Goal: Task Accomplishment & Management: Manage account settings

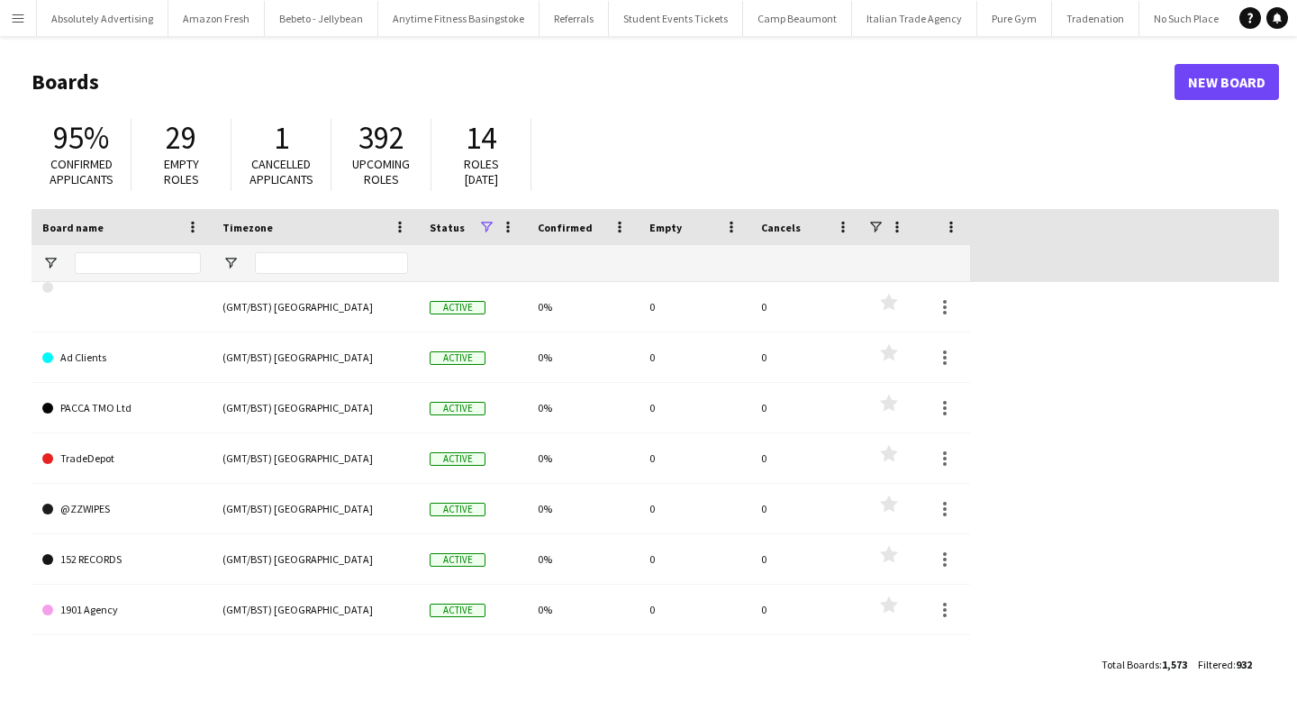
click at [27, 19] on button "Menu" at bounding box center [18, 18] width 36 height 36
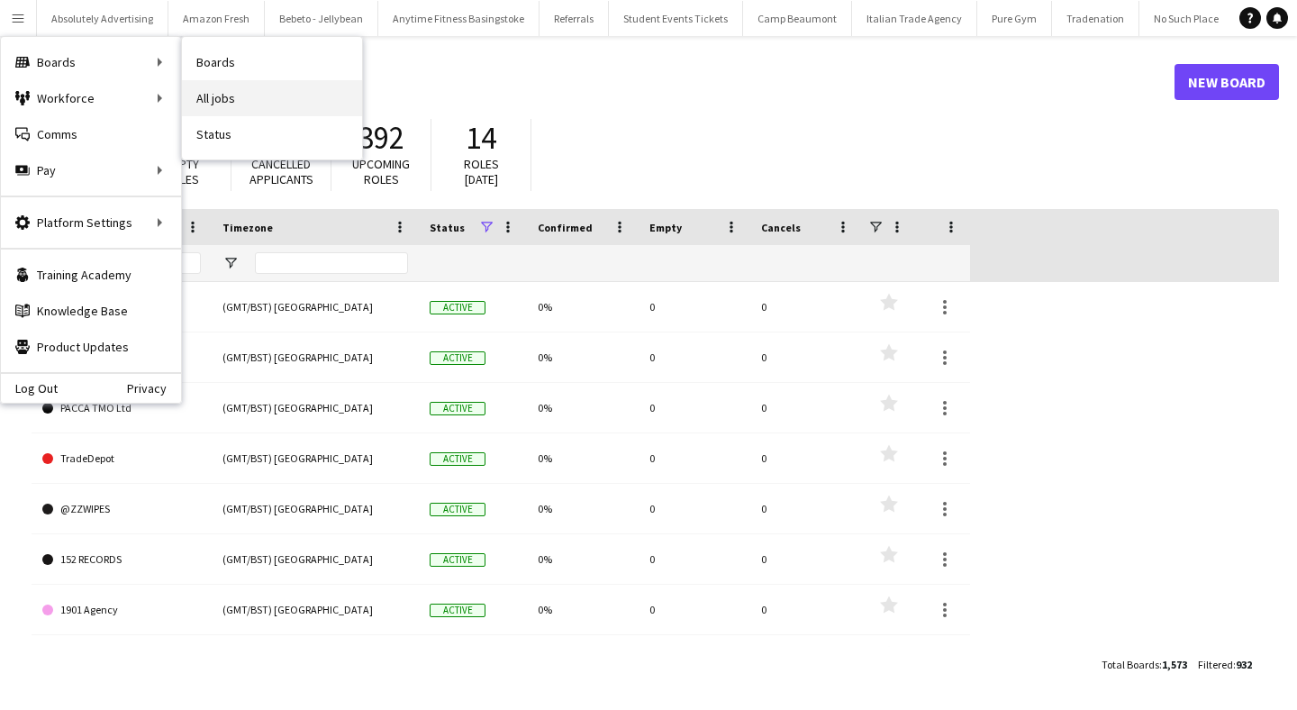
click at [251, 101] on link "All jobs" at bounding box center [272, 98] width 180 height 36
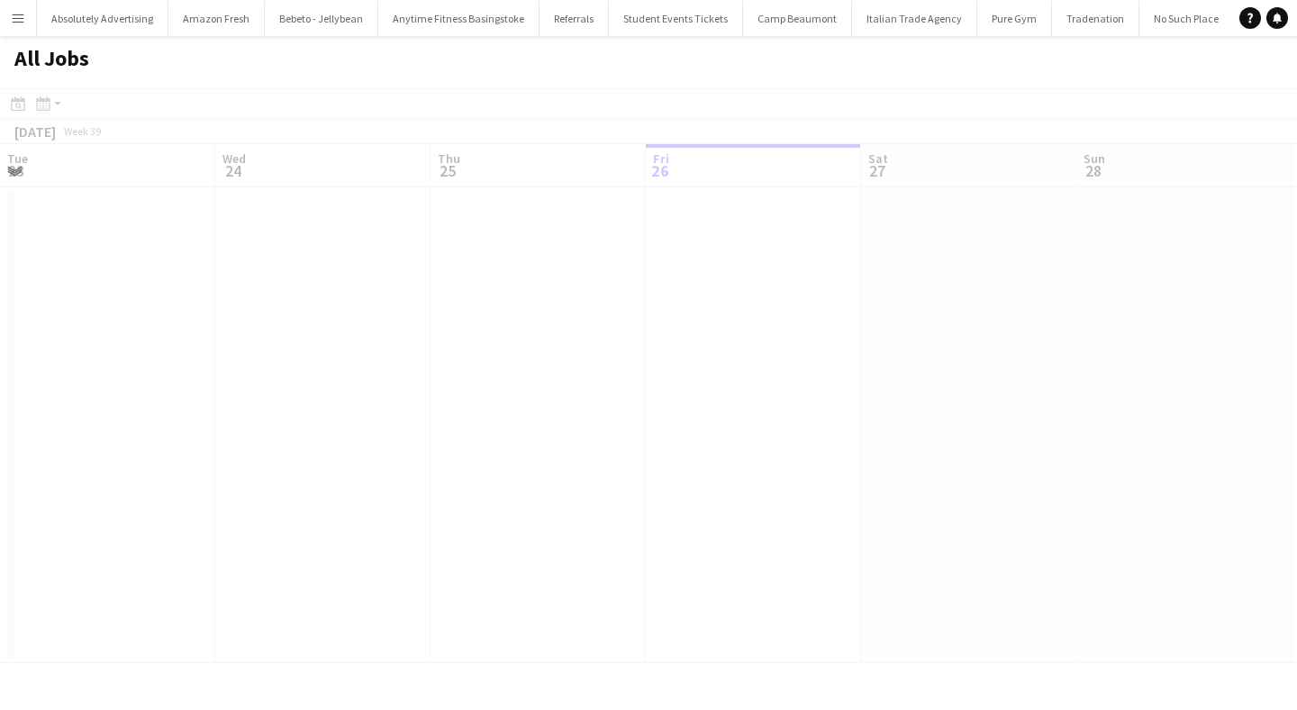
scroll to position [0, 430]
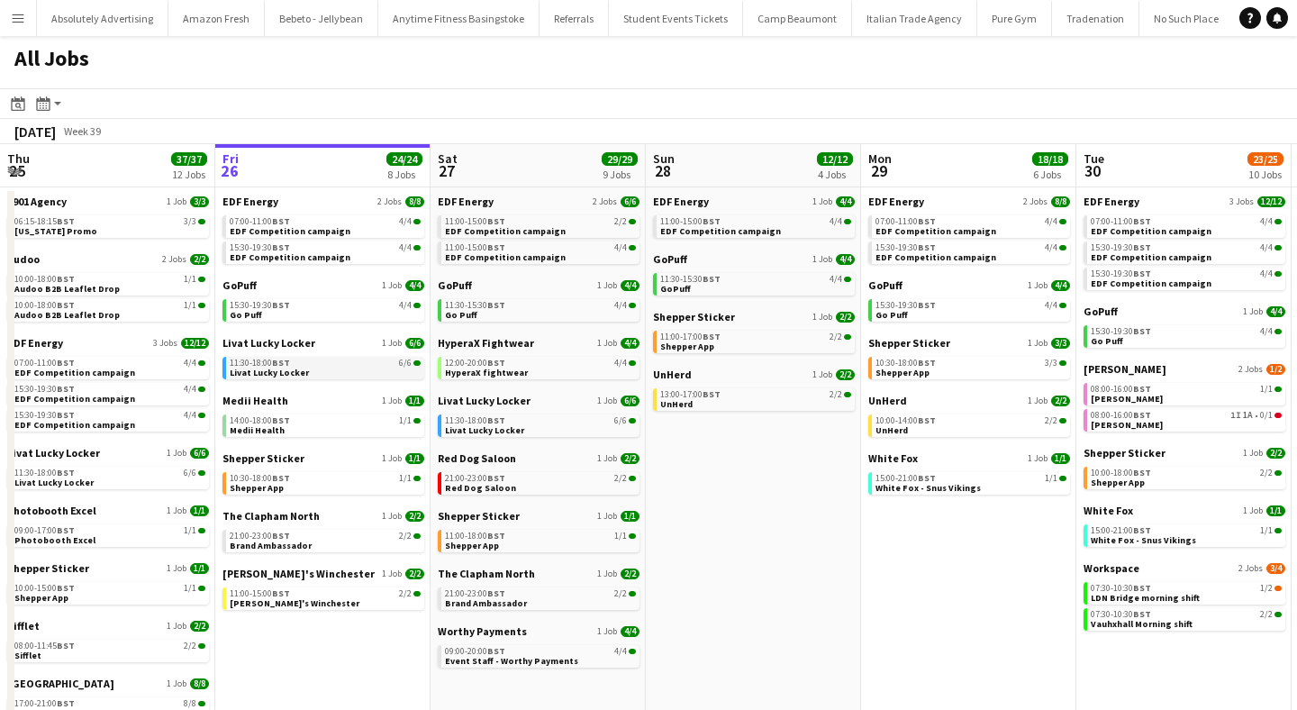
click at [276, 368] on span "Livat Lucky Locker" at bounding box center [269, 373] width 79 height 12
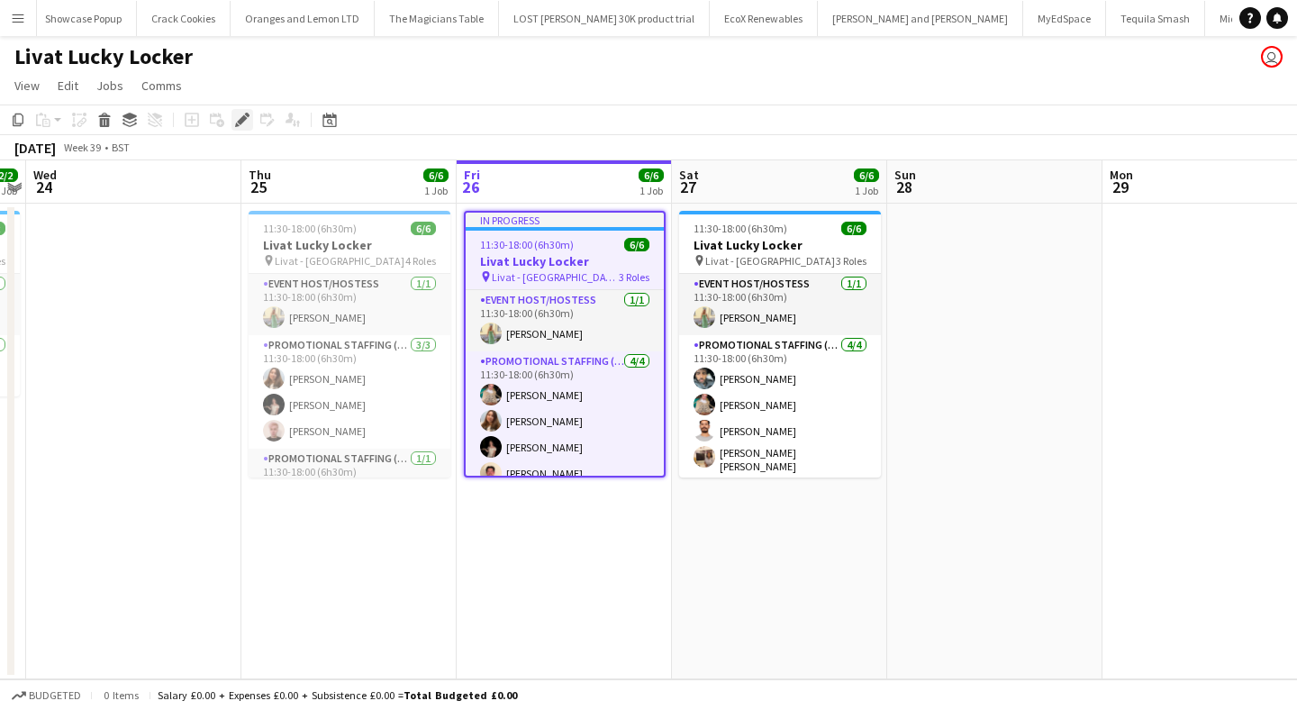
scroll to position [0, 65342]
click at [240, 127] on div "Edit" at bounding box center [242, 120] width 22 height 22
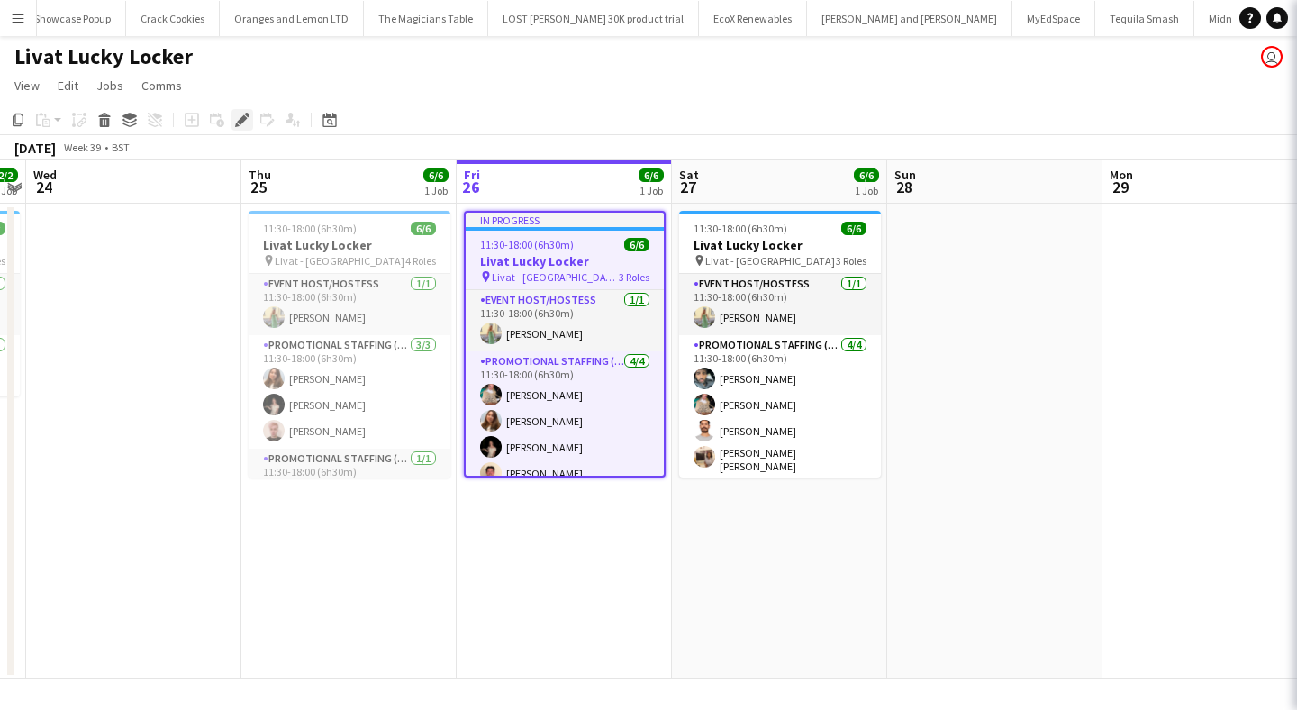
type input "**********"
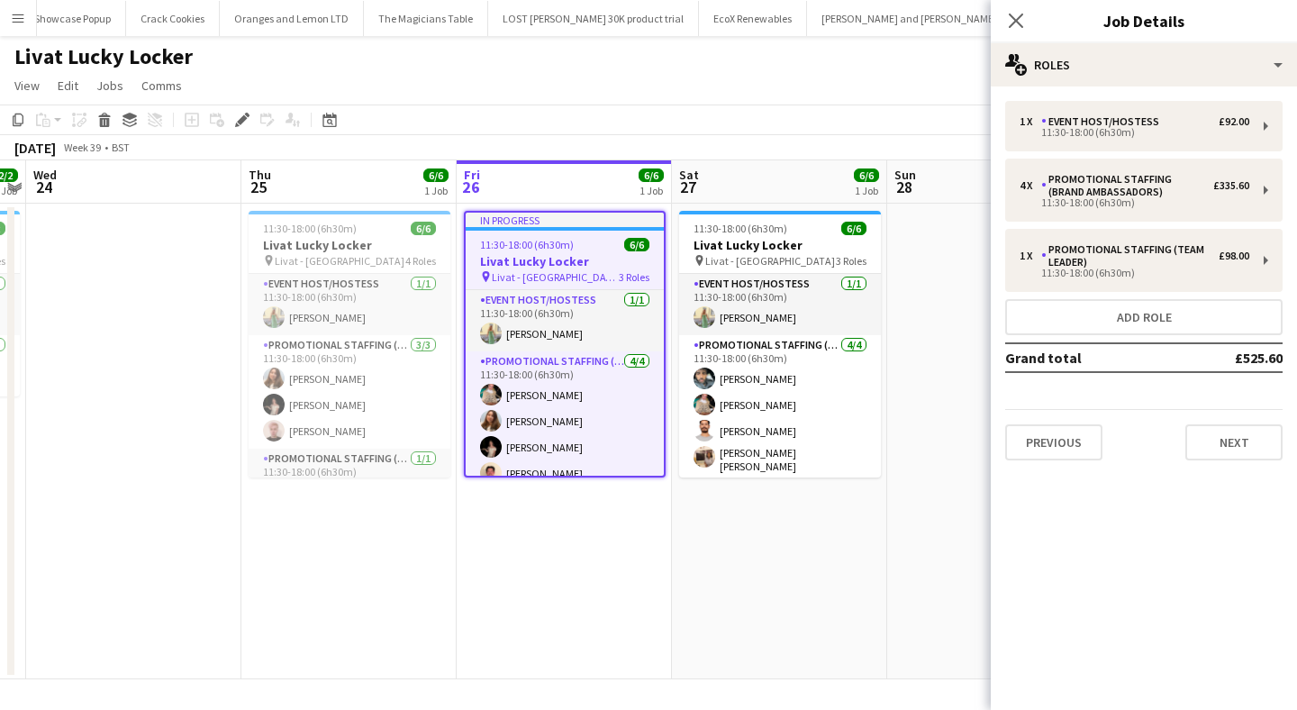
click at [1154, 41] on div "Close pop-in Job Details" at bounding box center [1144, 21] width 306 height 43
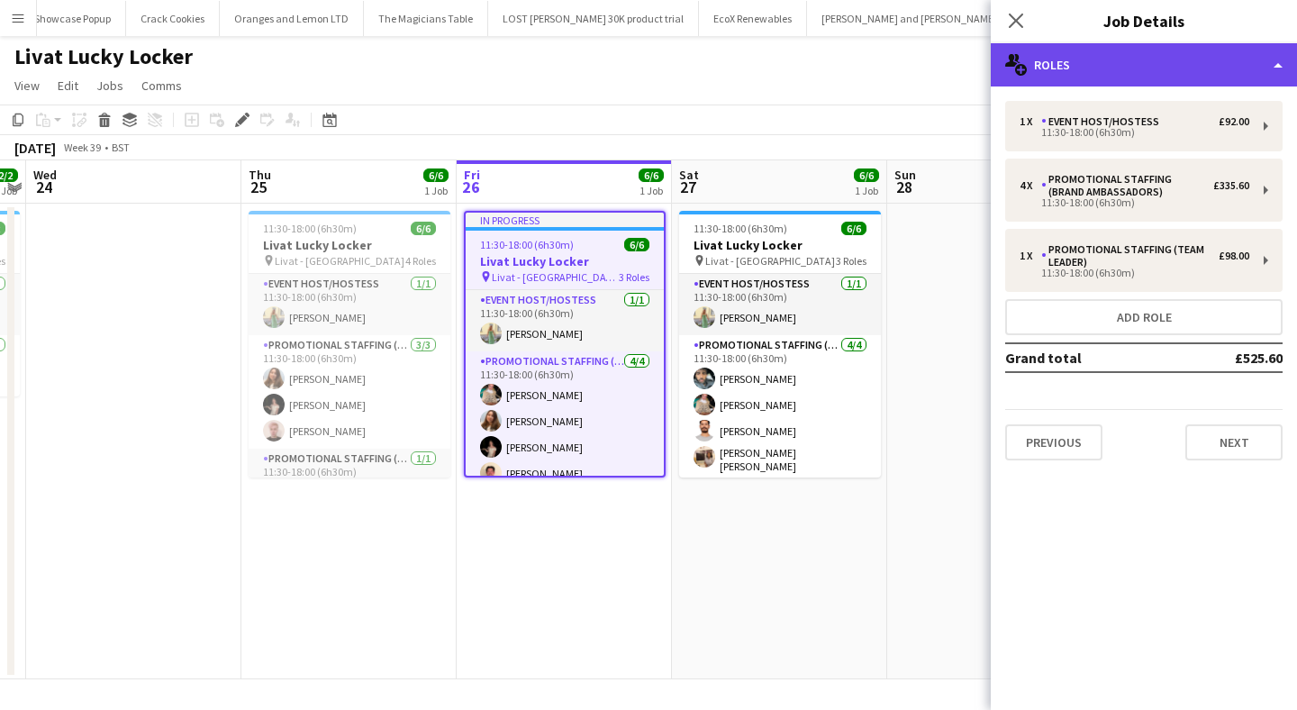
click at [1157, 68] on div "multiple-users-add Roles" at bounding box center [1144, 64] width 306 height 43
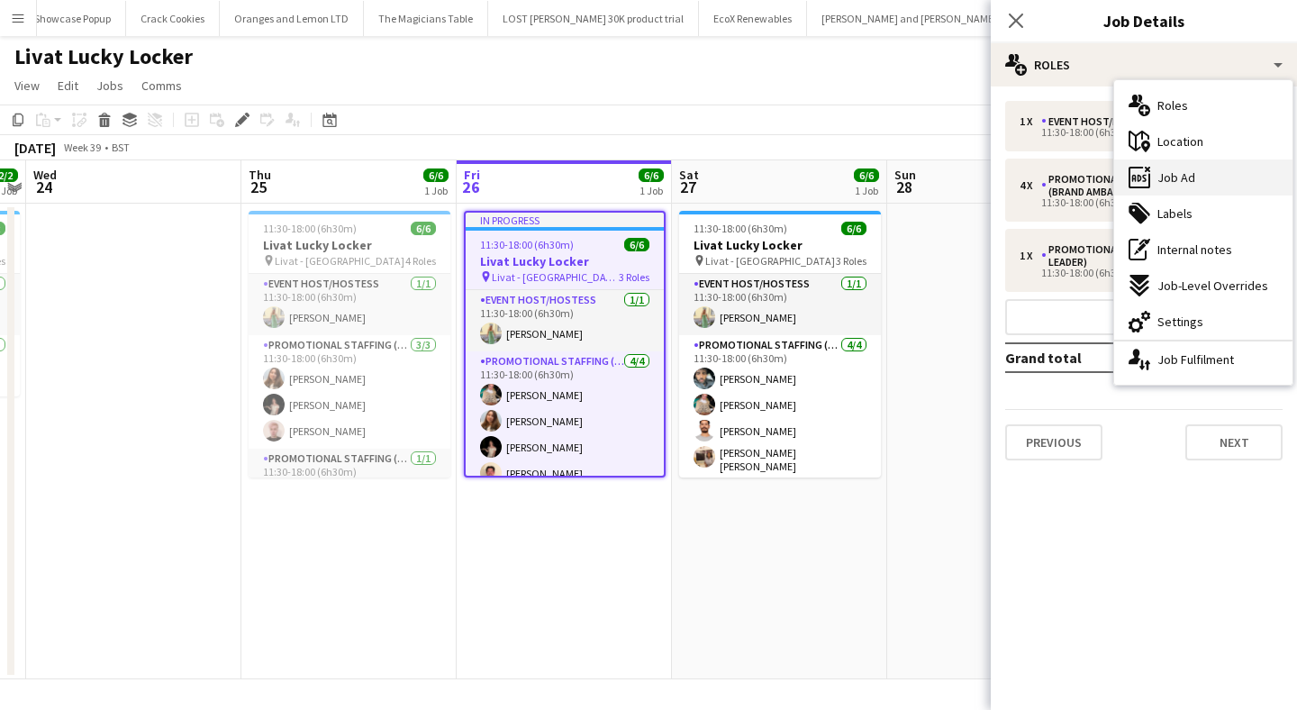
click at [1196, 187] on div "ads-window Job Ad" at bounding box center [1203, 177] width 178 height 36
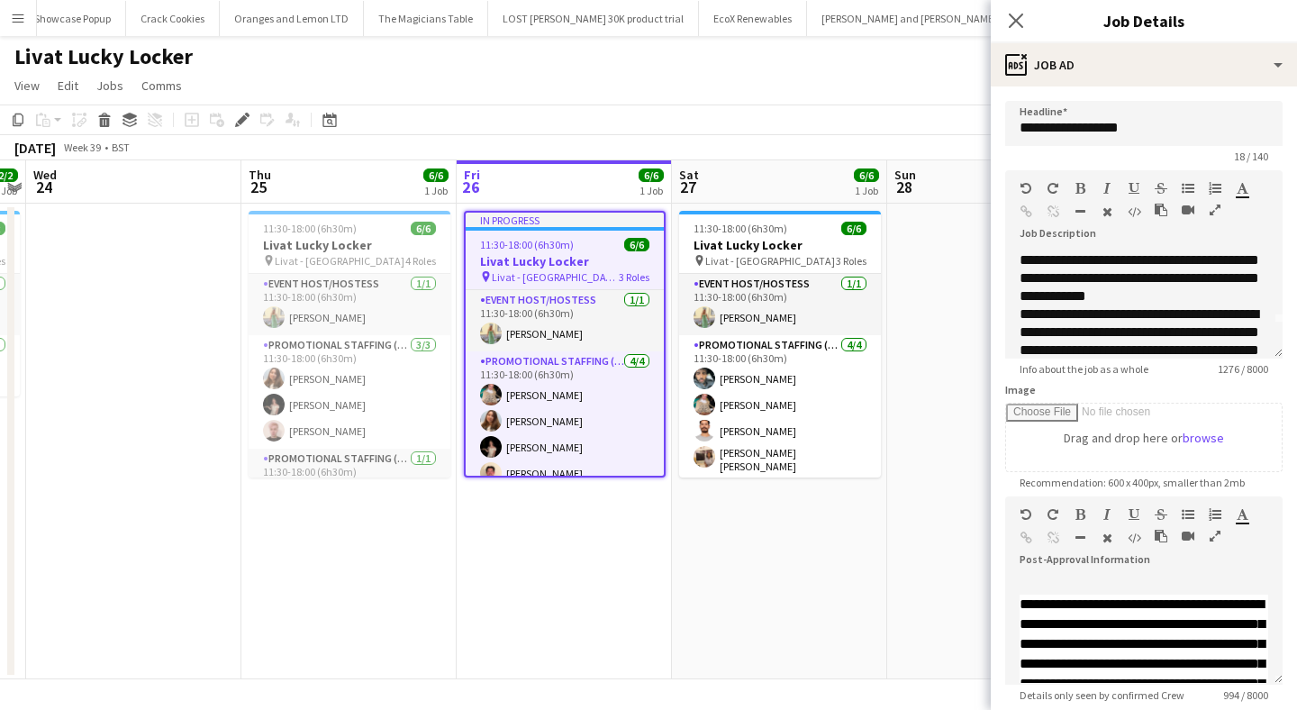
scroll to position [50, 0]
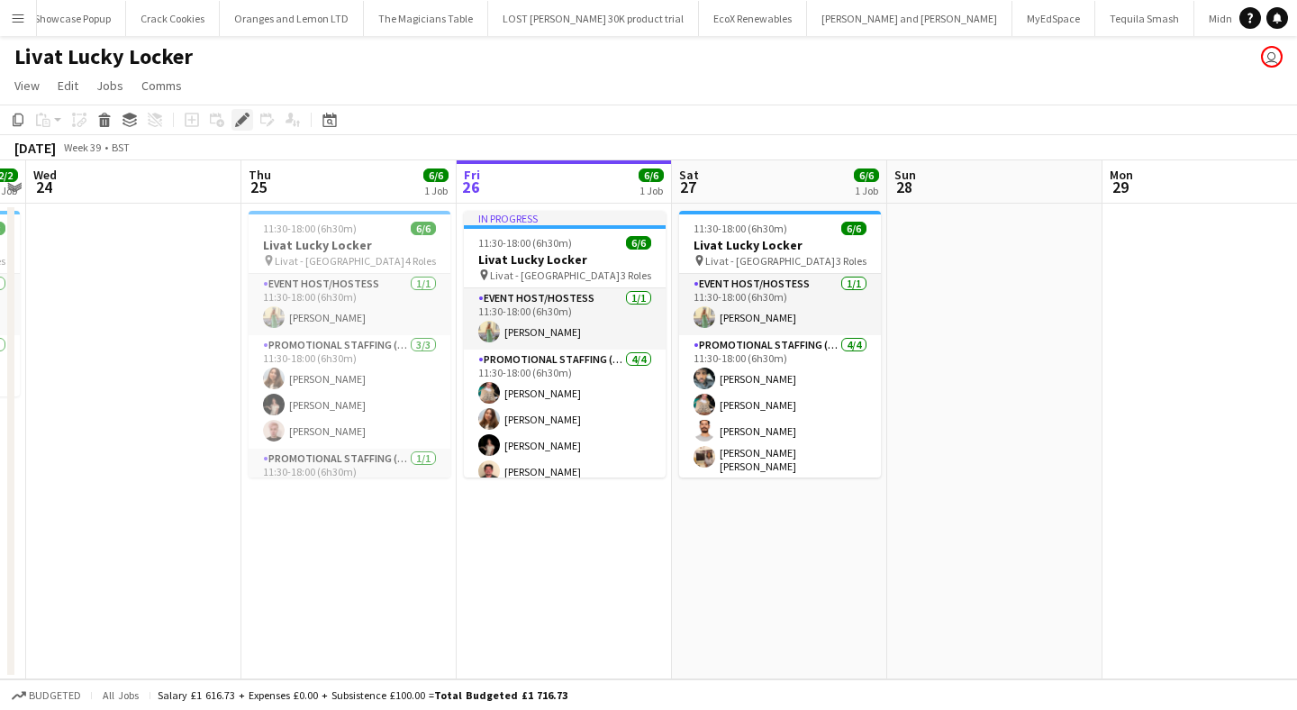
click at [242, 119] on icon at bounding box center [242, 120] width 10 height 10
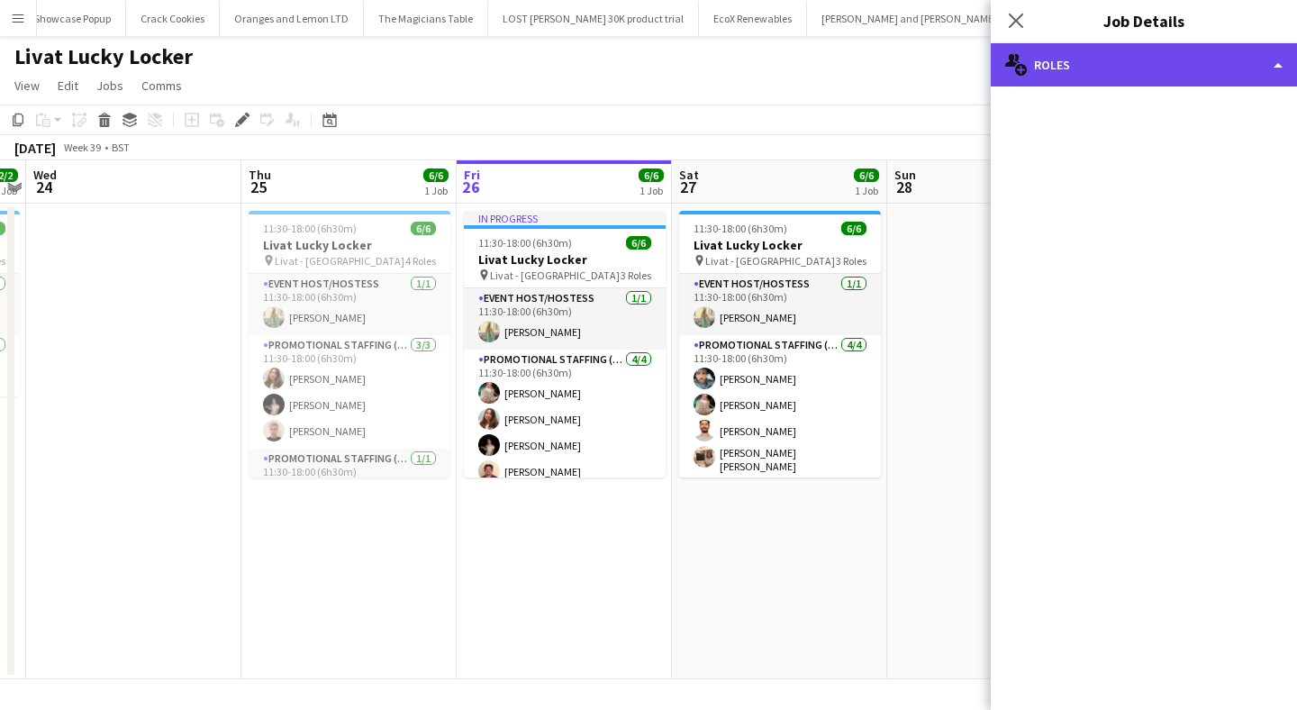
click at [1114, 61] on div "multiple-users-add Roles" at bounding box center [1144, 64] width 306 height 43
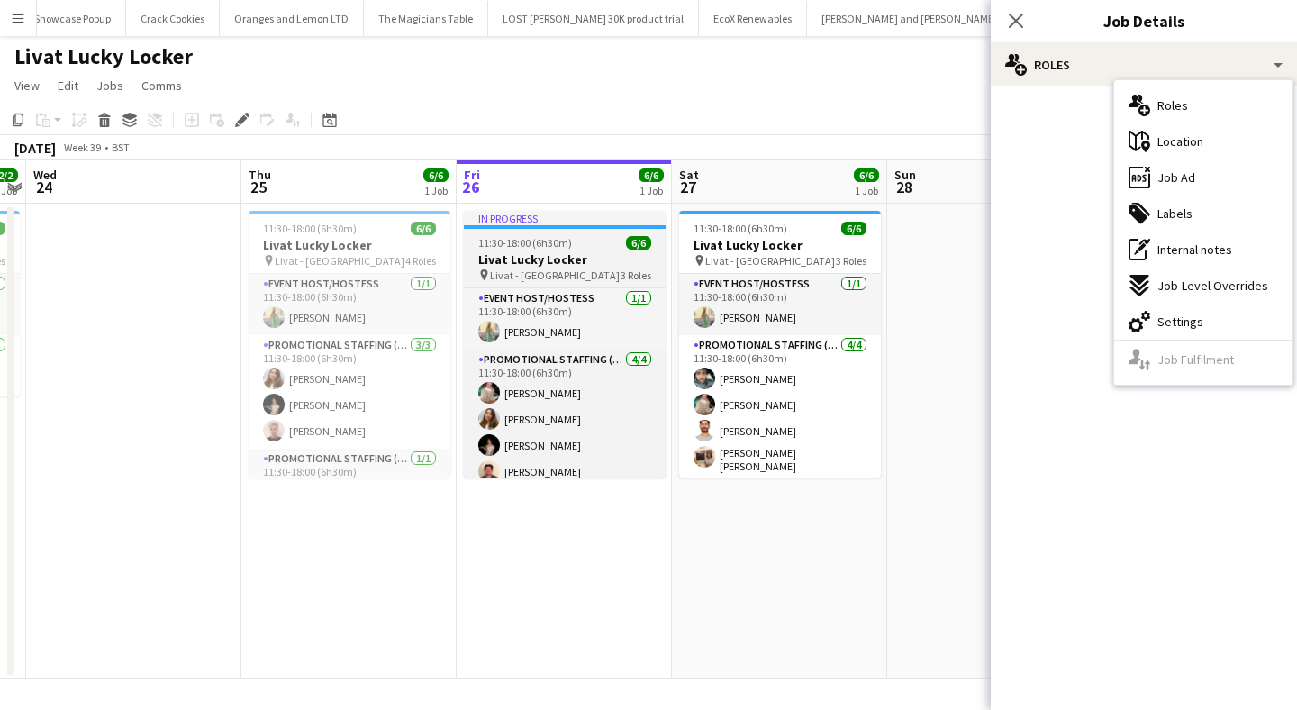
click at [566, 237] on span "11:30-18:00 (6h30m)" at bounding box center [525, 243] width 94 height 14
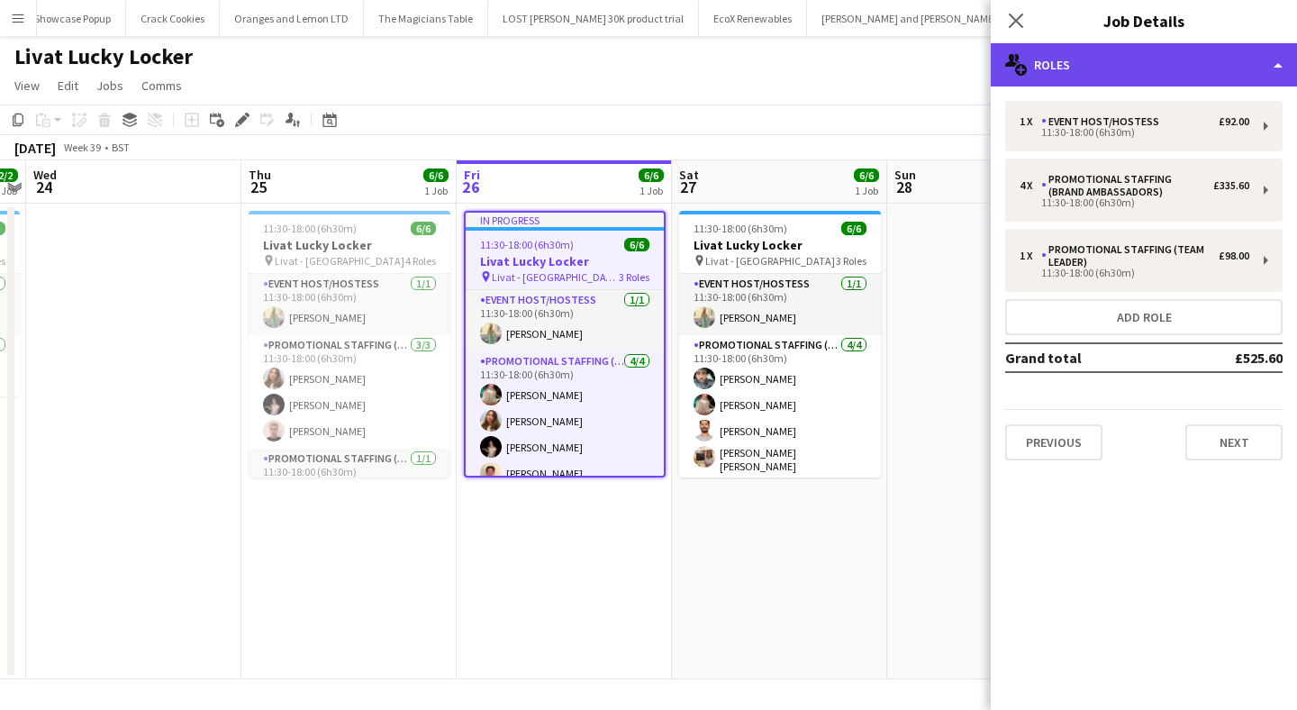
click at [1124, 47] on div "multiple-users-add Roles" at bounding box center [1144, 64] width 306 height 43
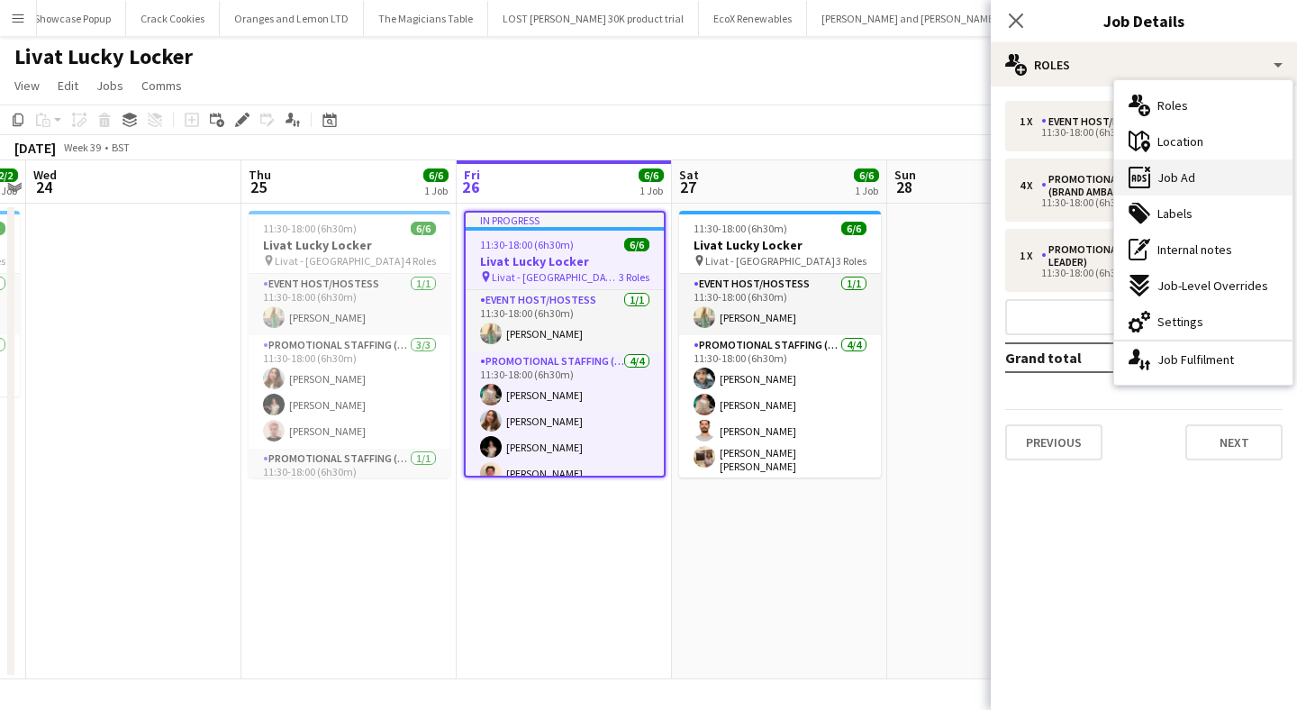
click at [1176, 174] on span "Job Ad" at bounding box center [1176, 177] width 38 height 16
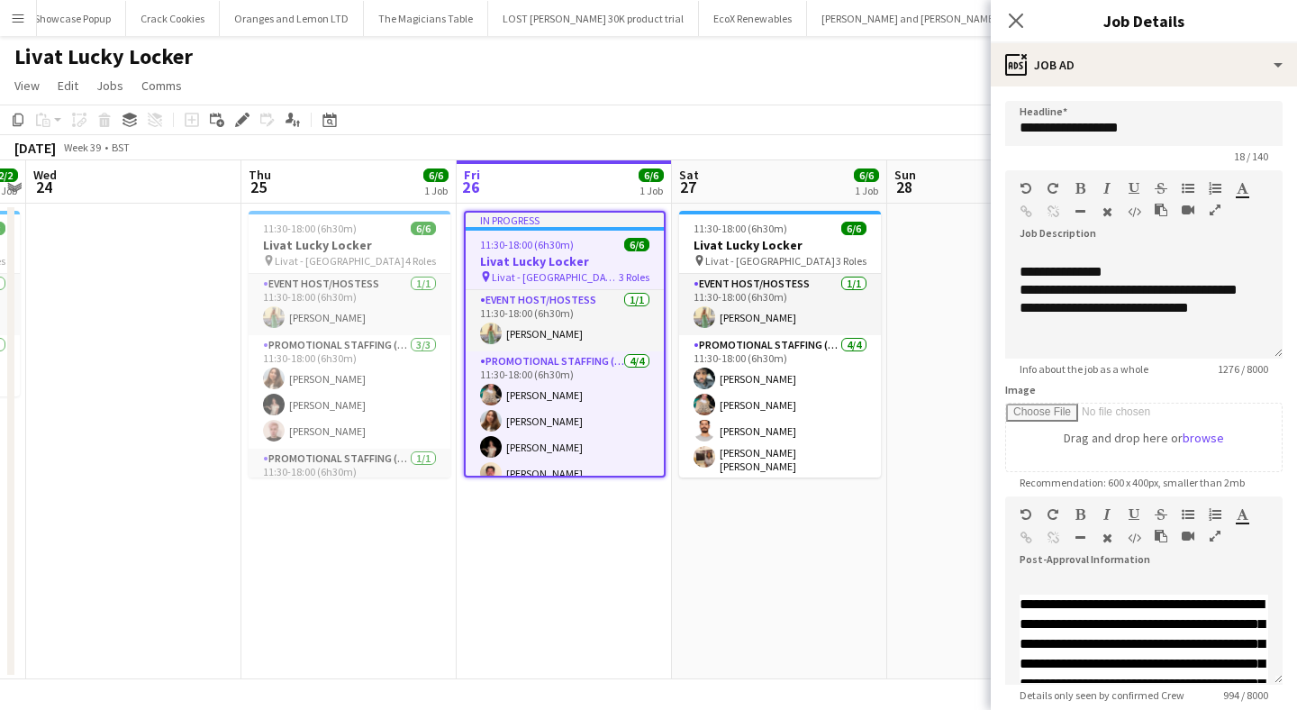
scroll to position [699, 0]
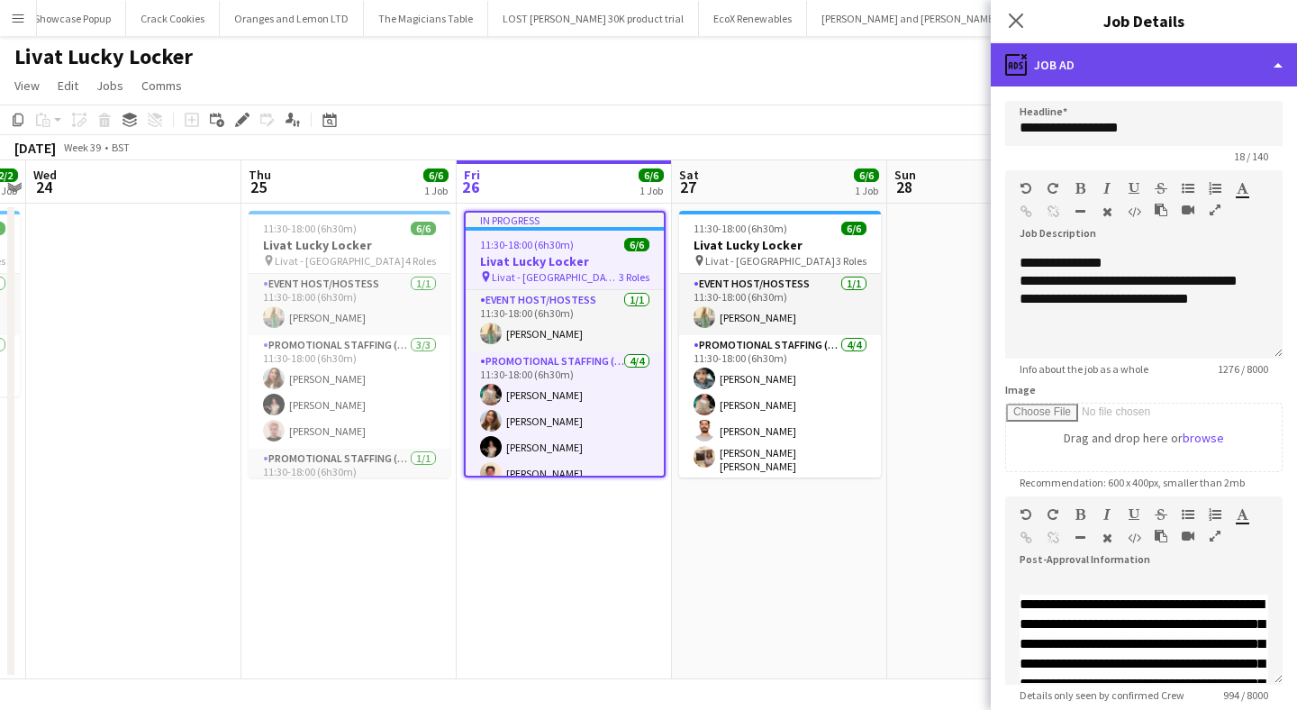
click at [1100, 64] on div "ads-window Job Ad" at bounding box center [1144, 64] width 306 height 43
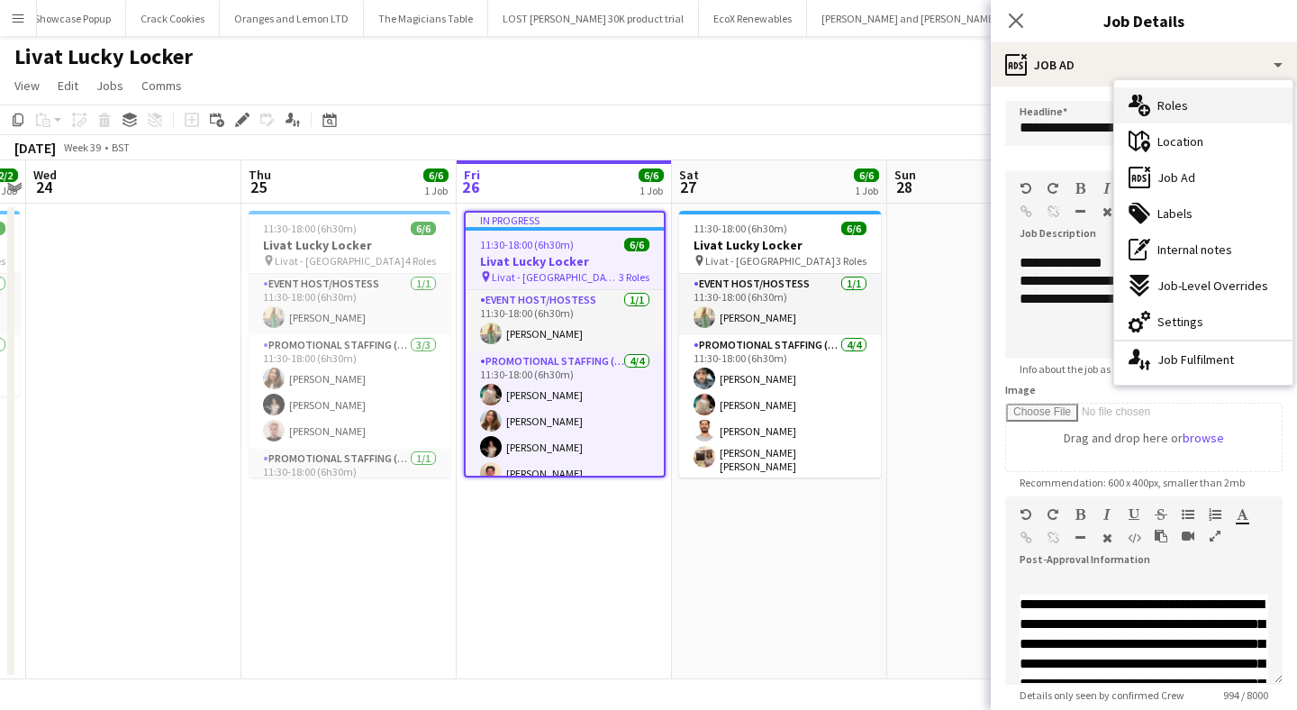
click at [1178, 101] on span "Roles" at bounding box center [1172, 105] width 31 height 16
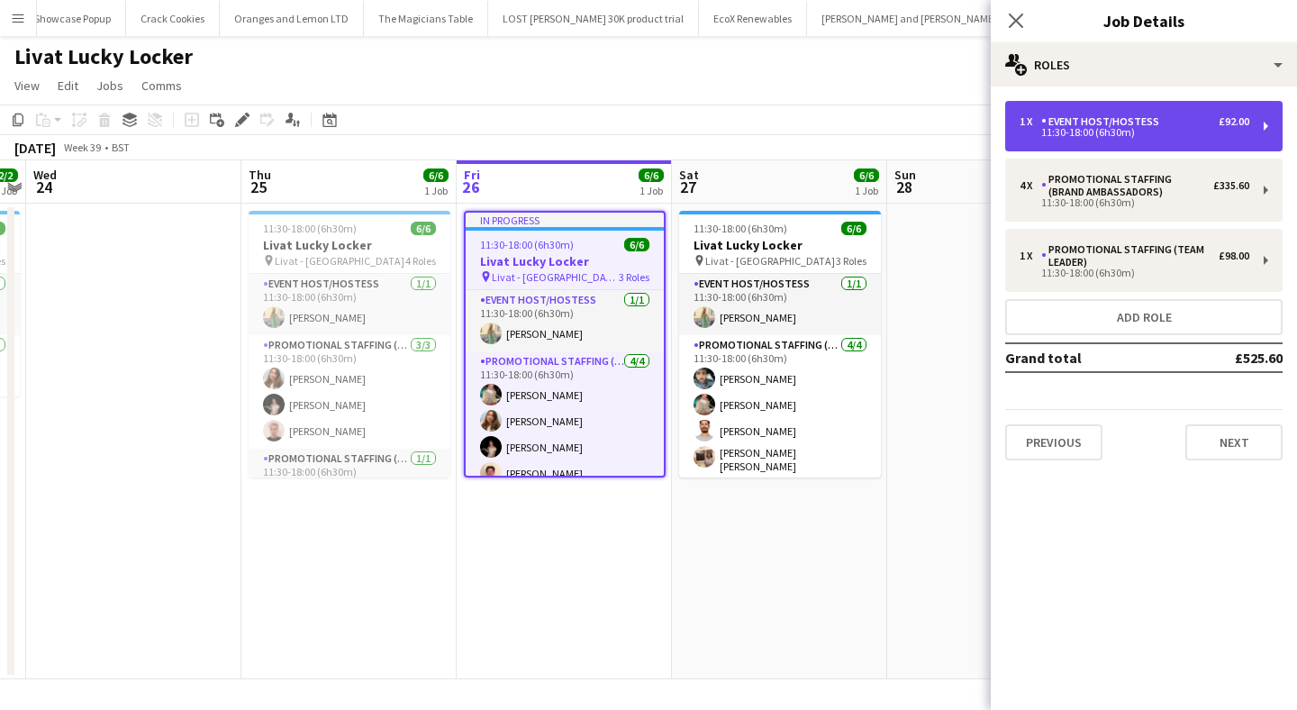
click at [1121, 120] on div "Event Host/Hostess" at bounding box center [1103, 121] width 125 height 13
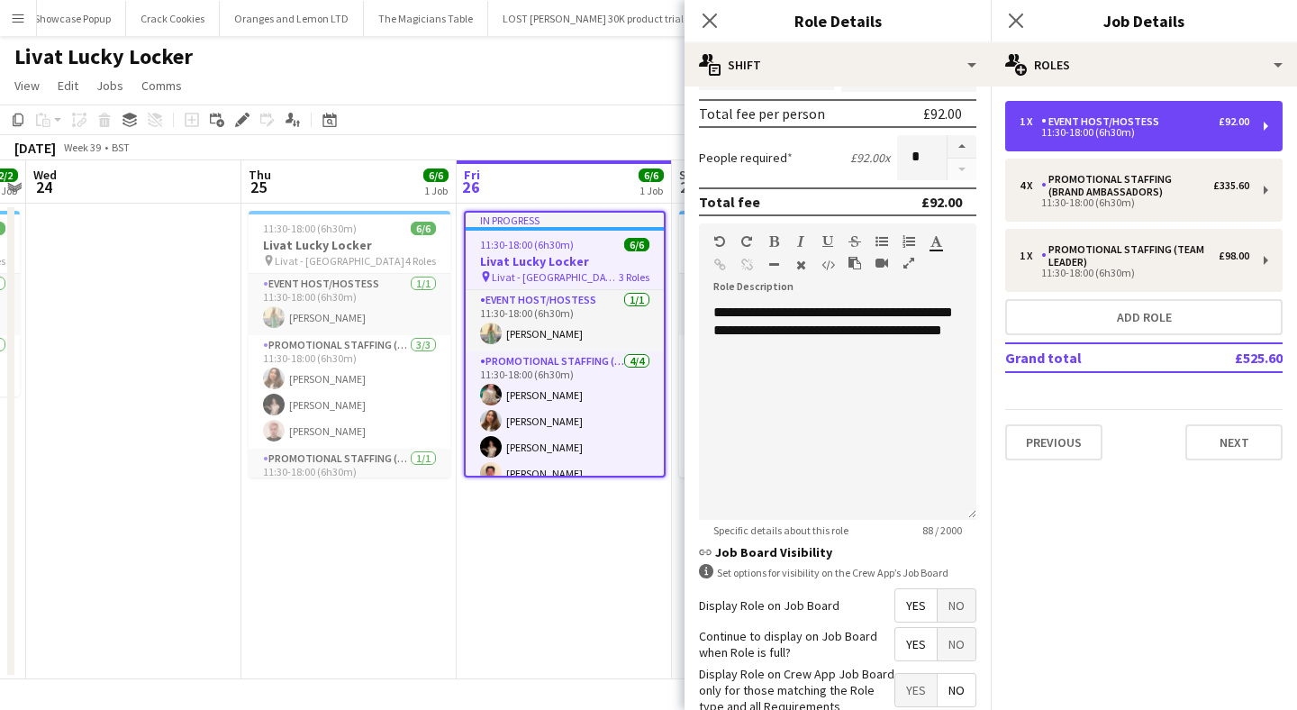
scroll to position [406, 0]
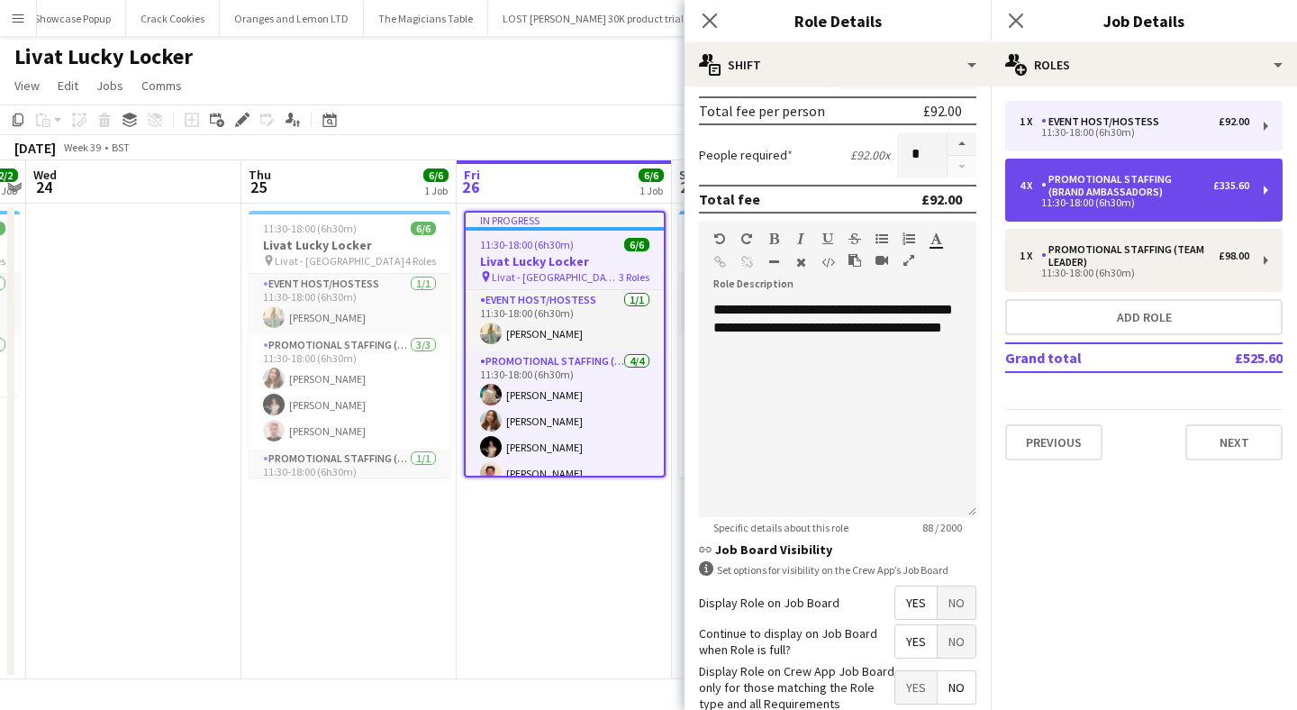
click at [1124, 190] on div "Promotional Staffing (Brand Ambassadors)" at bounding box center [1127, 185] width 172 height 25
type input "**********"
type input "******"
type input "*"
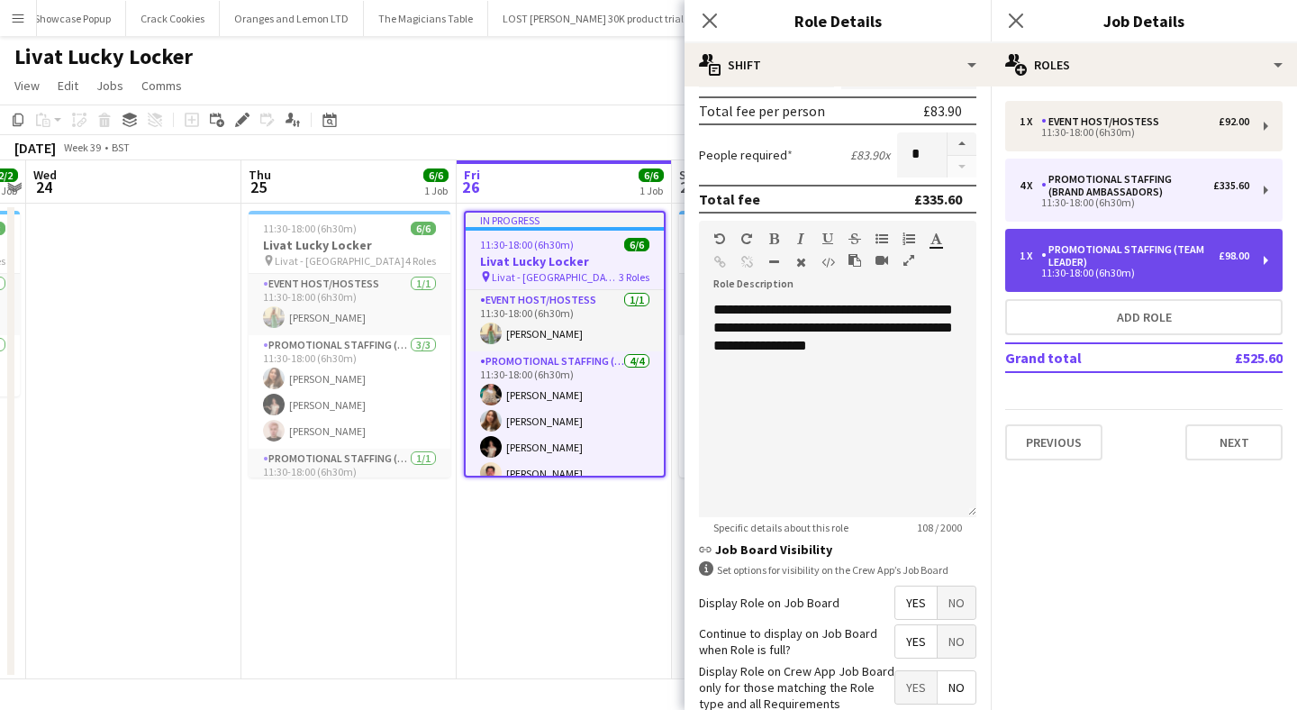
click at [1090, 249] on div "Promotional Staffing (Team Leader)" at bounding box center [1129, 255] width 177 height 25
type input "**********"
type input "******"
type input "*"
